Goal: Complete application form

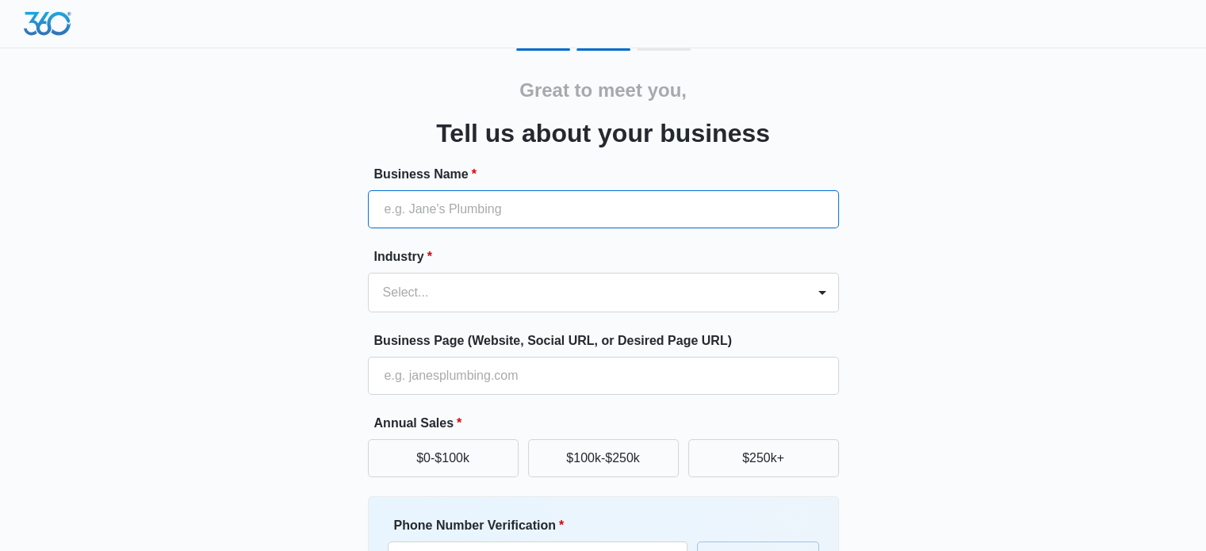
click at [603, 201] on input "Business Name *" at bounding box center [603, 209] width 471 height 38
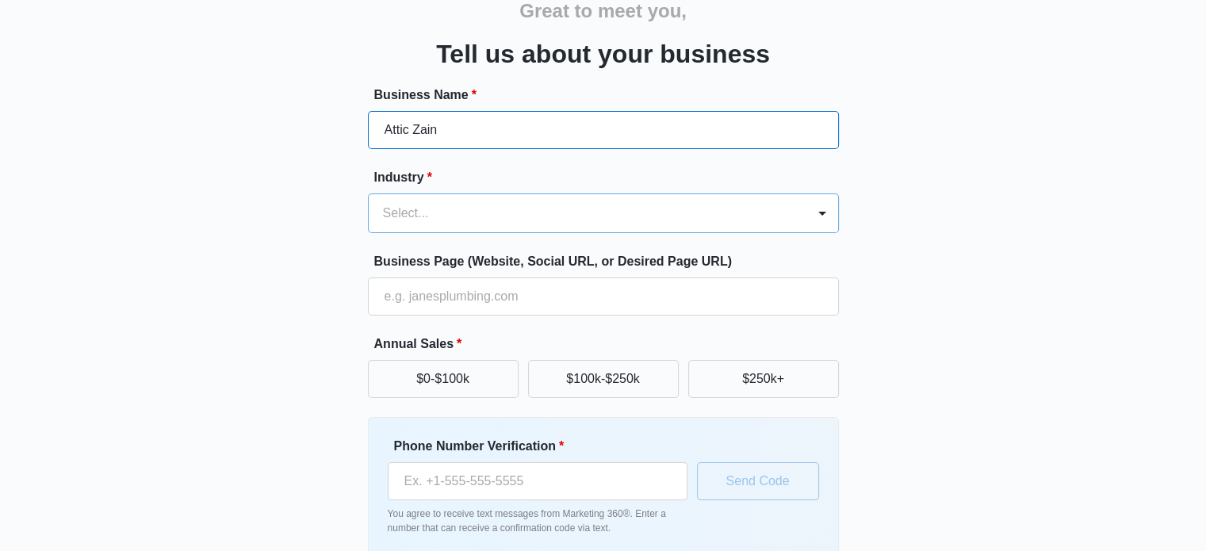
type input "Attic Zain"
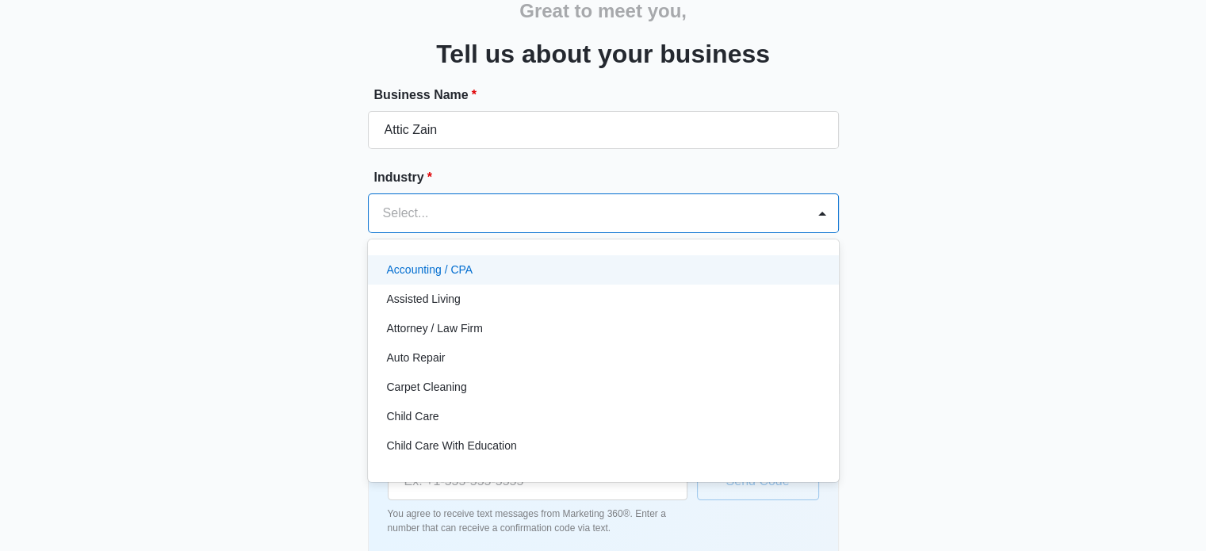
click at [576, 209] on div at bounding box center [584, 213] width 403 height 22
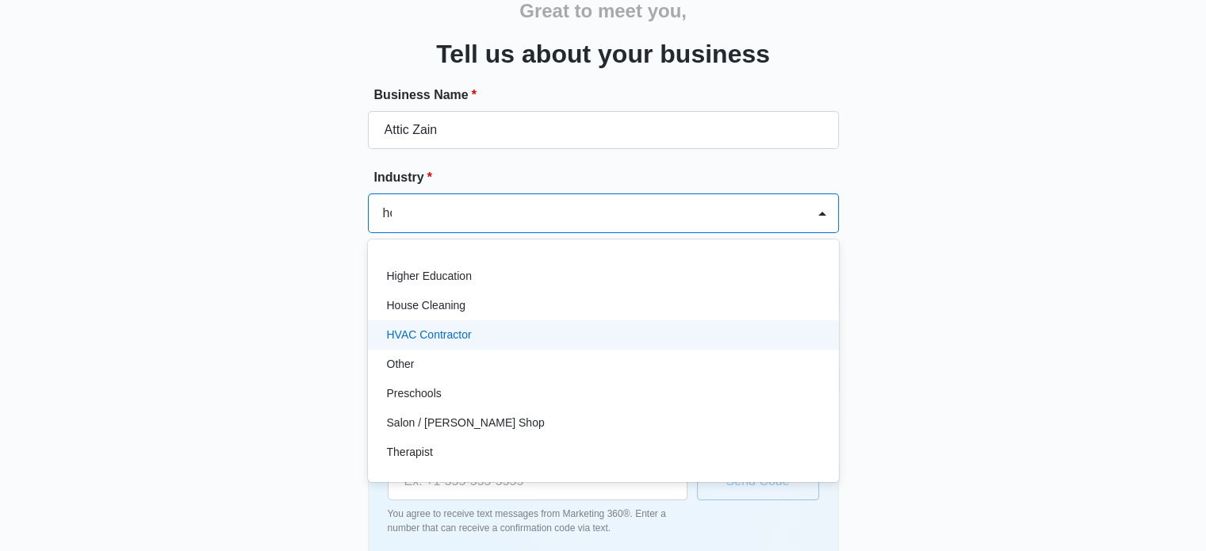
scroll to position [0, 0]
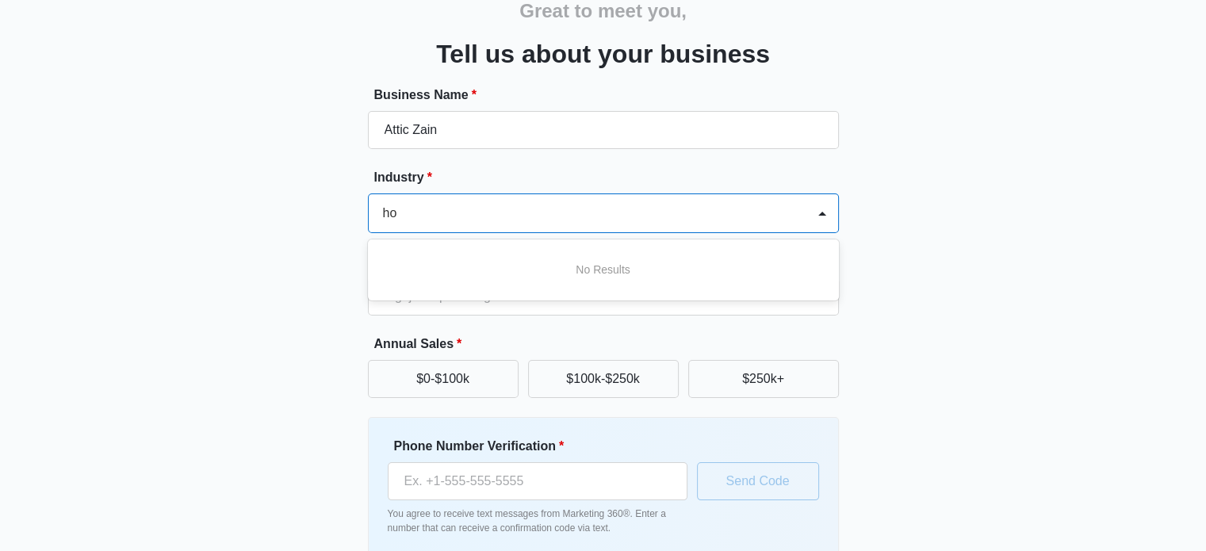
type input "h"
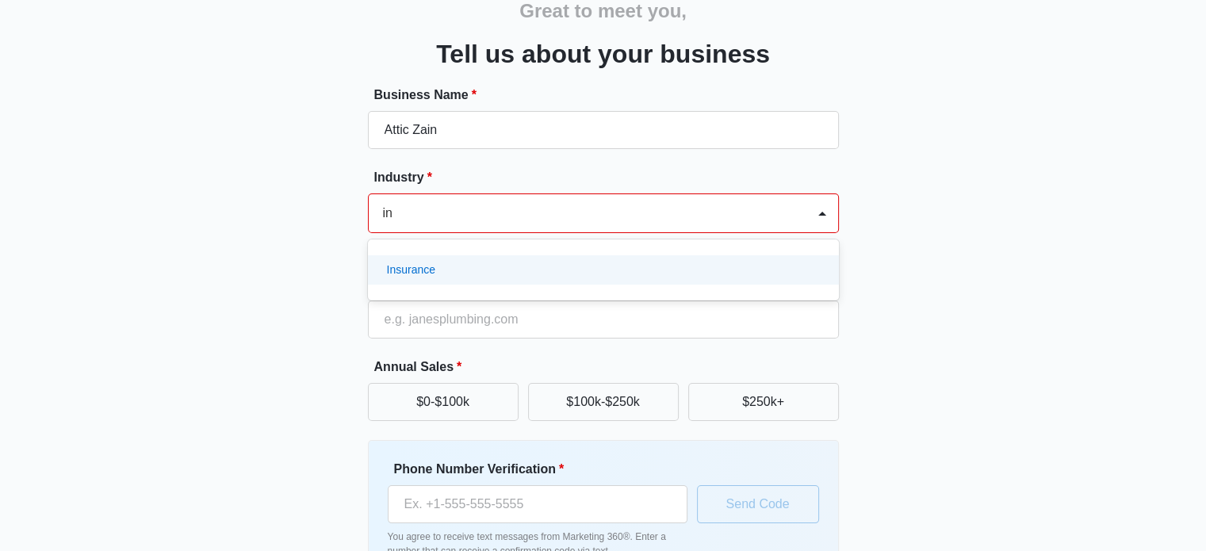
type input "i"
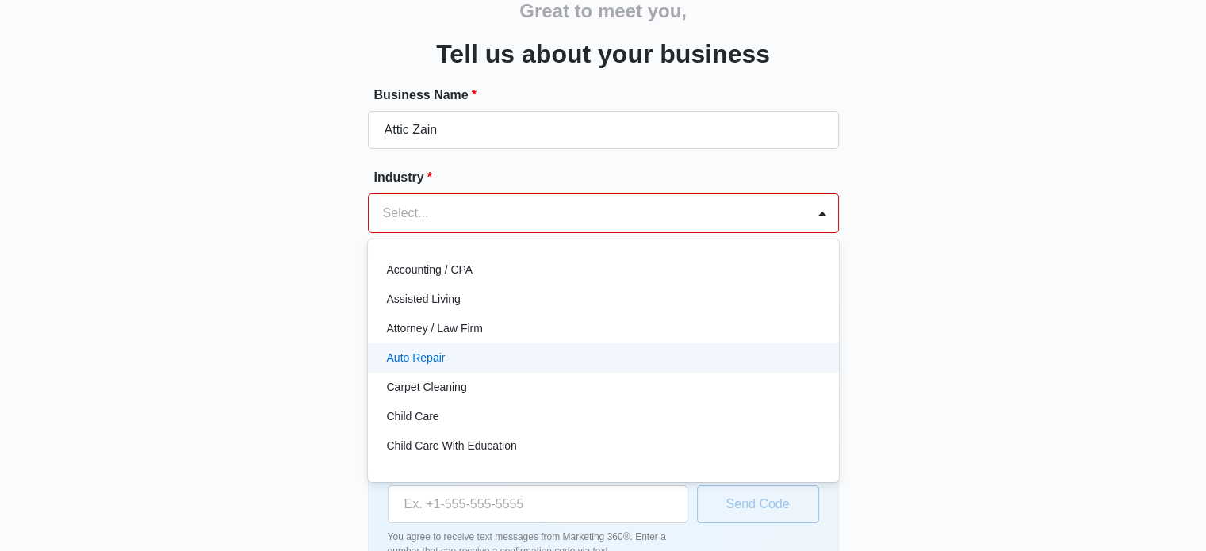
click at [921, 316] on div "Great to meet you, Tell us about your business Business Name * Attic Zain Indus…" at bounding box center [603, 302] width 951 height 666
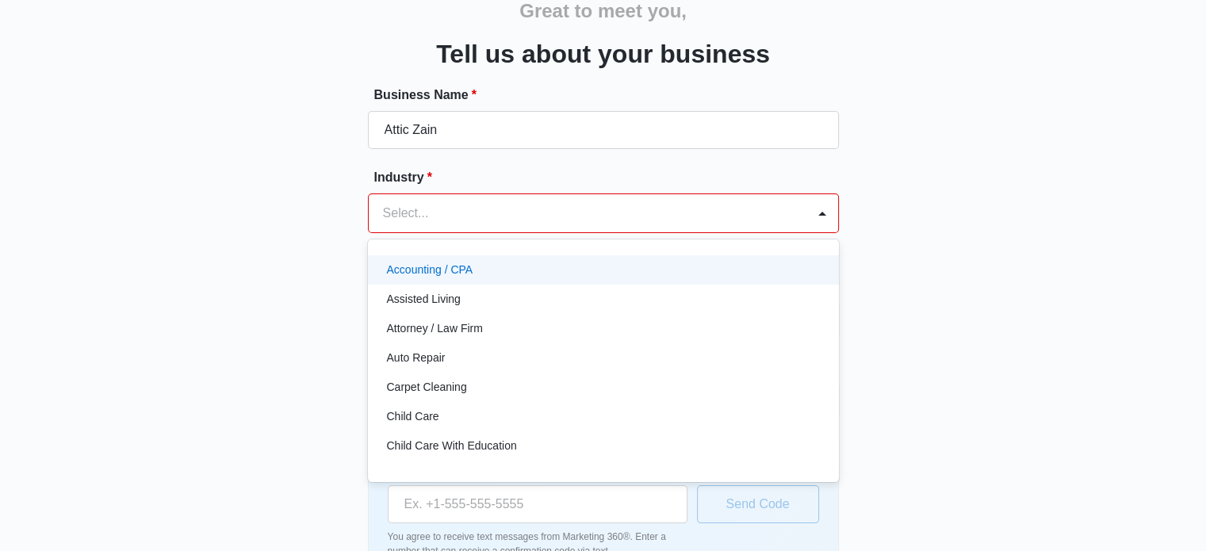
click at [644, 212] on div at bounding box center [584, 213] width 403 height 22
click at [1044, 316] on div "Great to meet you, Tell us about your business Business Name * Attic Zain Indus…" at bounding box center [603, 302] width 951 height 666
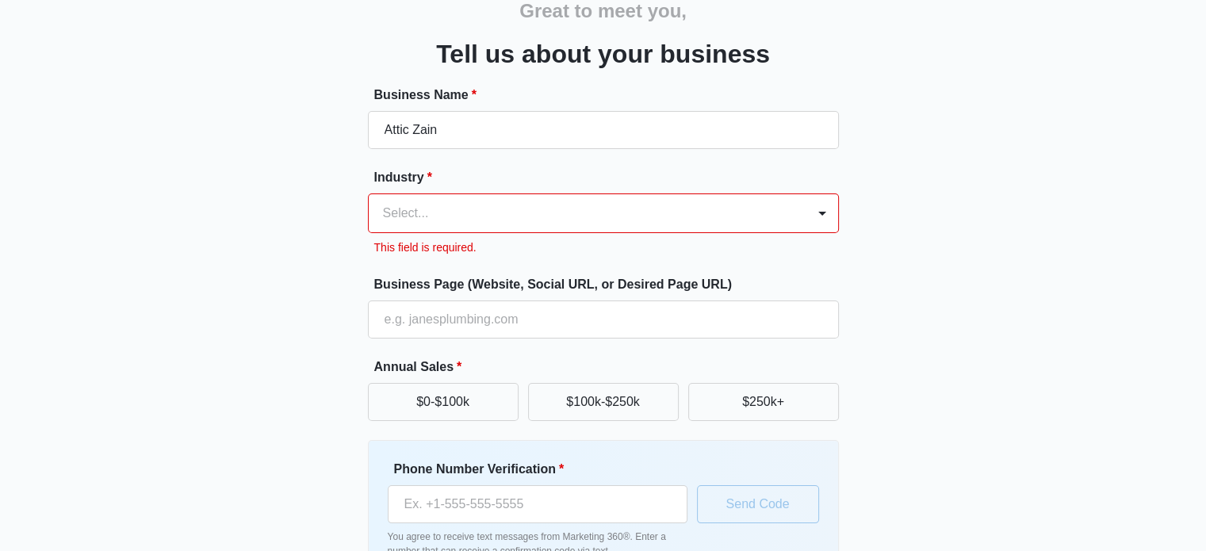
click at [727, 205] on div at bounding box center [584, 213] width 403 height 22
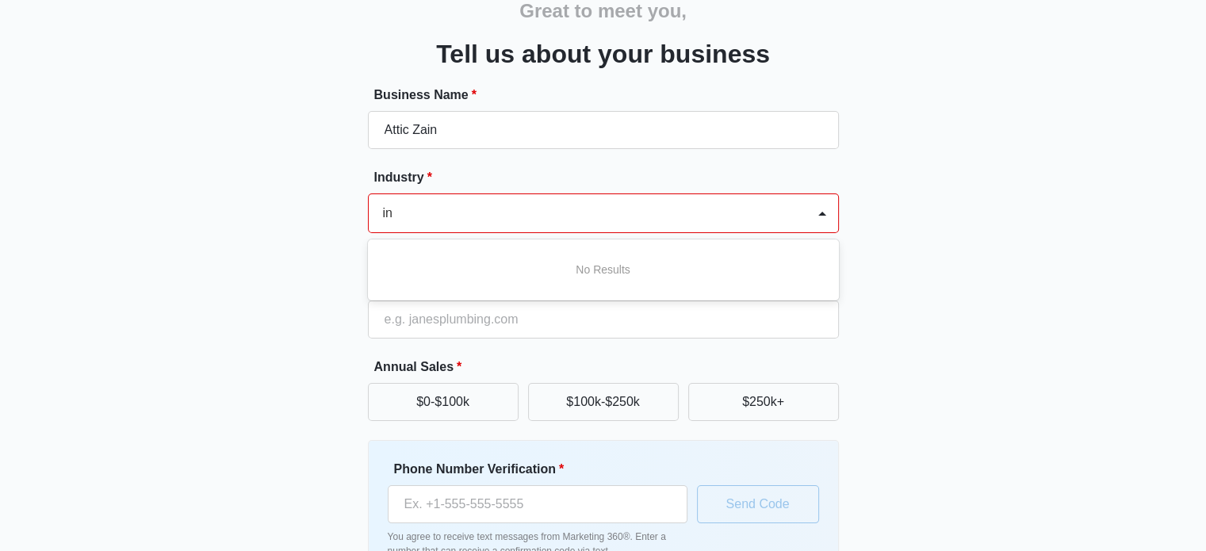
type input "i"
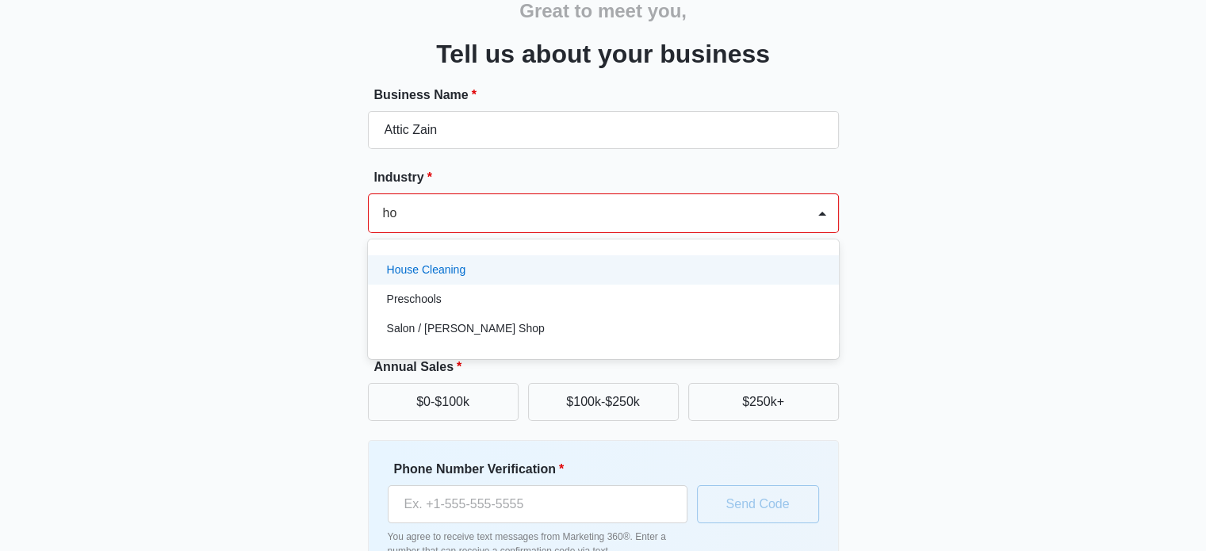
type input "h"
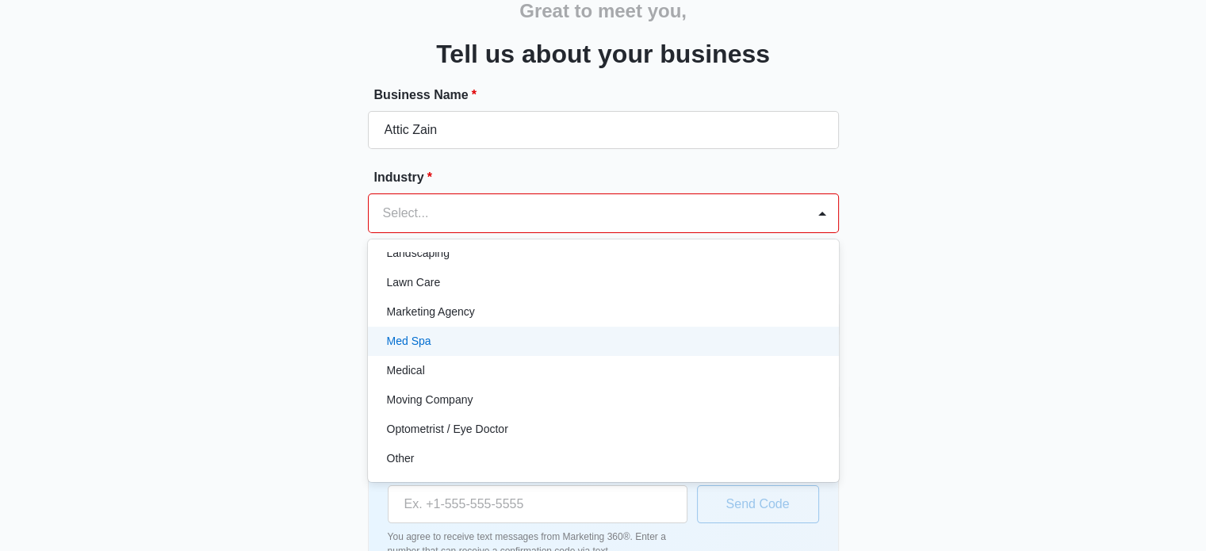
scroll to position [591, 0]
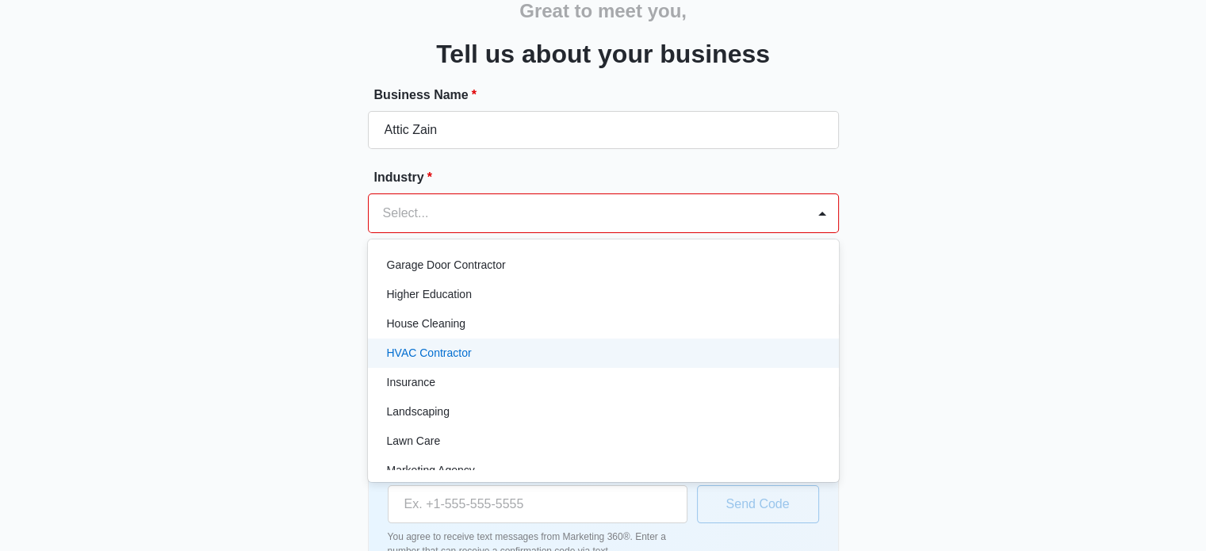
click at [561, 355] on div "HVAC Contractor" at bounding box center [602, 353] width 430 height 17
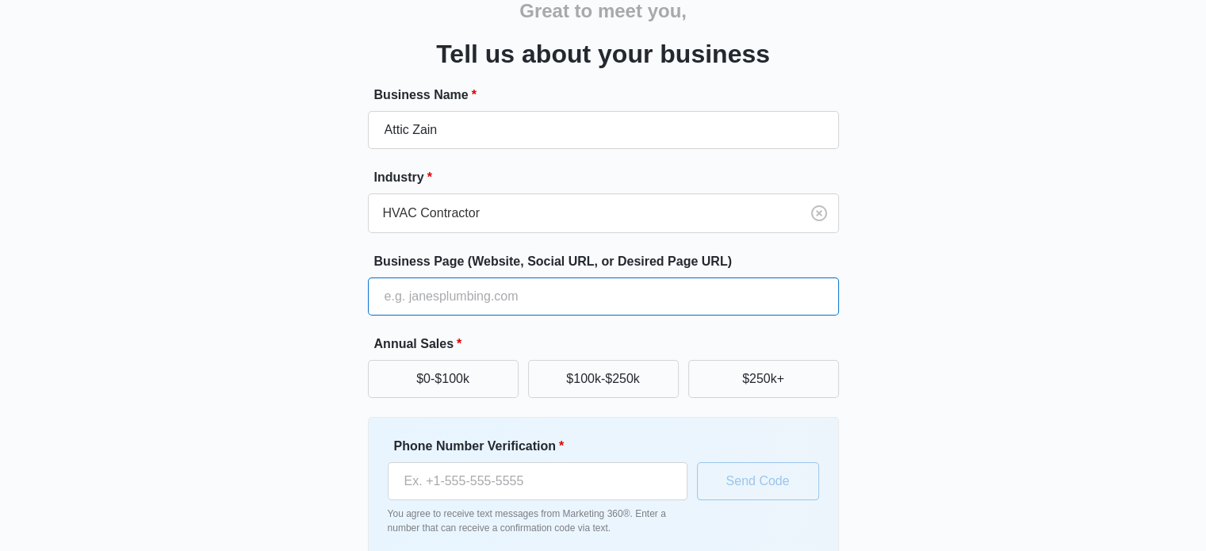
click at [614, 304] on input "Business Page (Website, Social URL, or Desired Page URL)" at bounding box center [603, 296] width 471 height 38
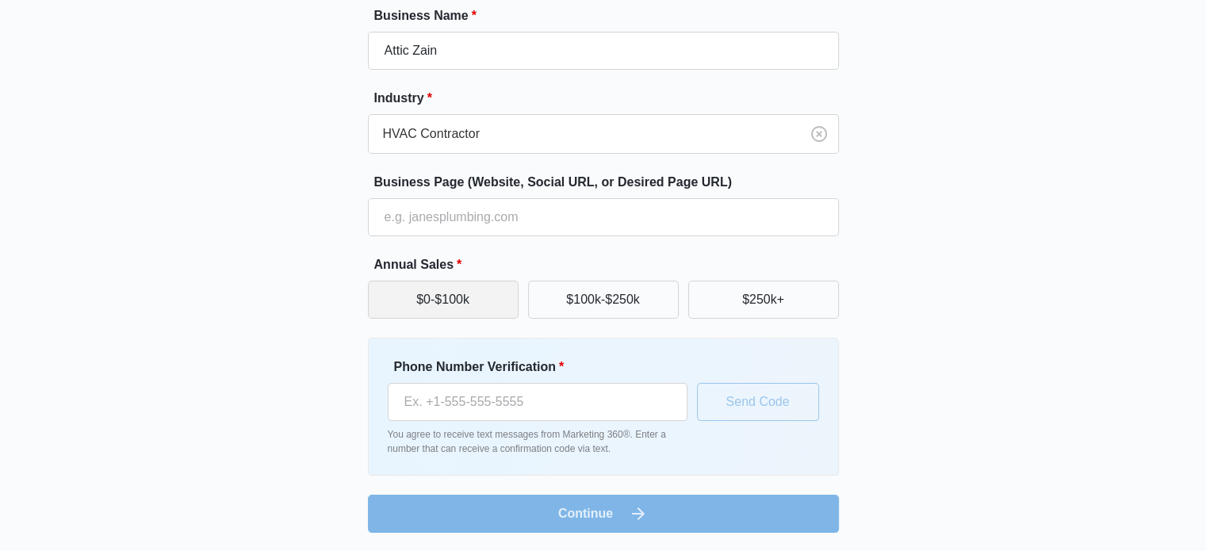
click at [497, 291] on button "$0-$100k" at bounding box center [443, 300] width 151 height 38
click at [612, 307] on button "$100k-$250k" at bounding box center [603, 300] width 151 height 38
